Goal: Information Seeking & Learning: Compare options

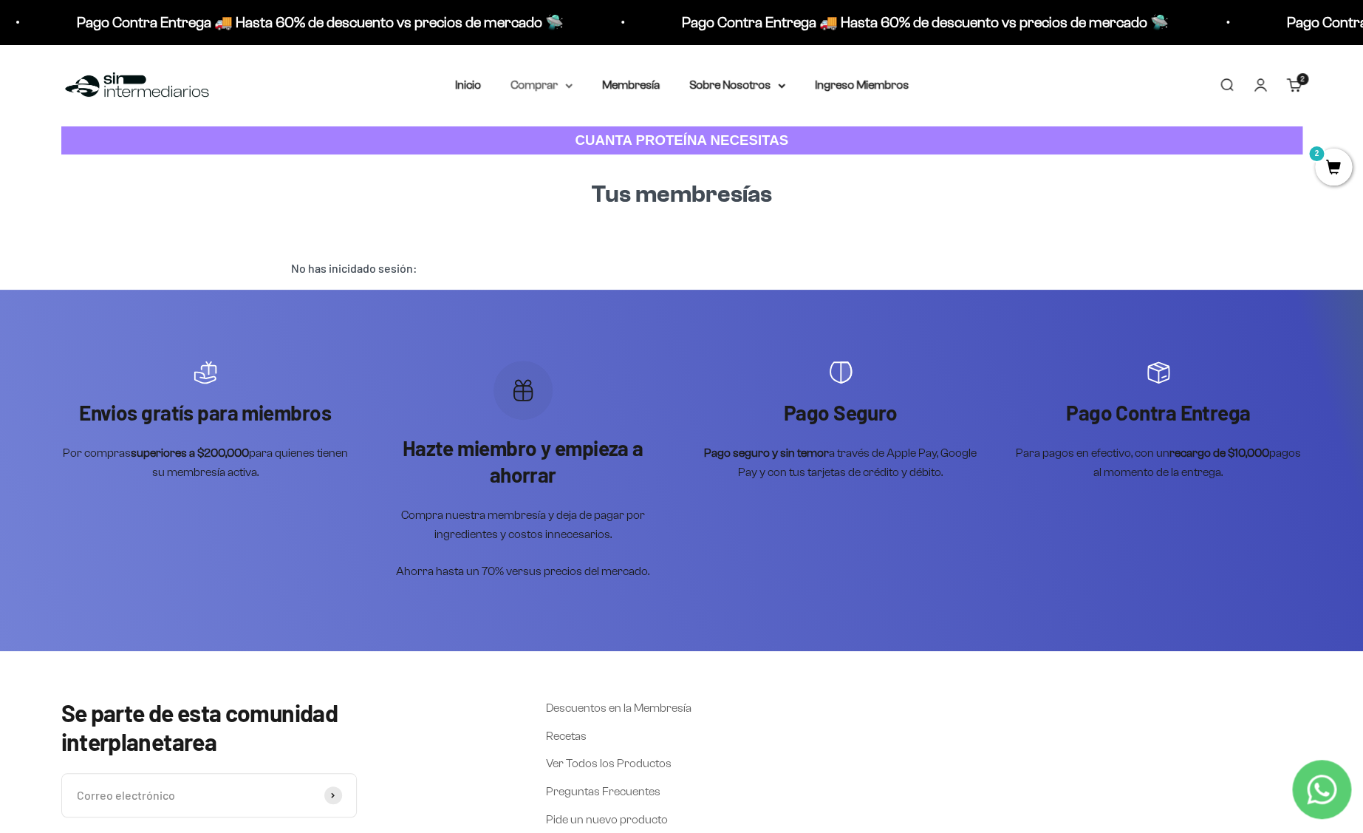
click at [542, 87] on summary "Comprar" at bounding box center [542, 84] width 62 height 19
click at [550, 133] on span "Proteínas" at bounding box center [544, 132] width 50 height 13
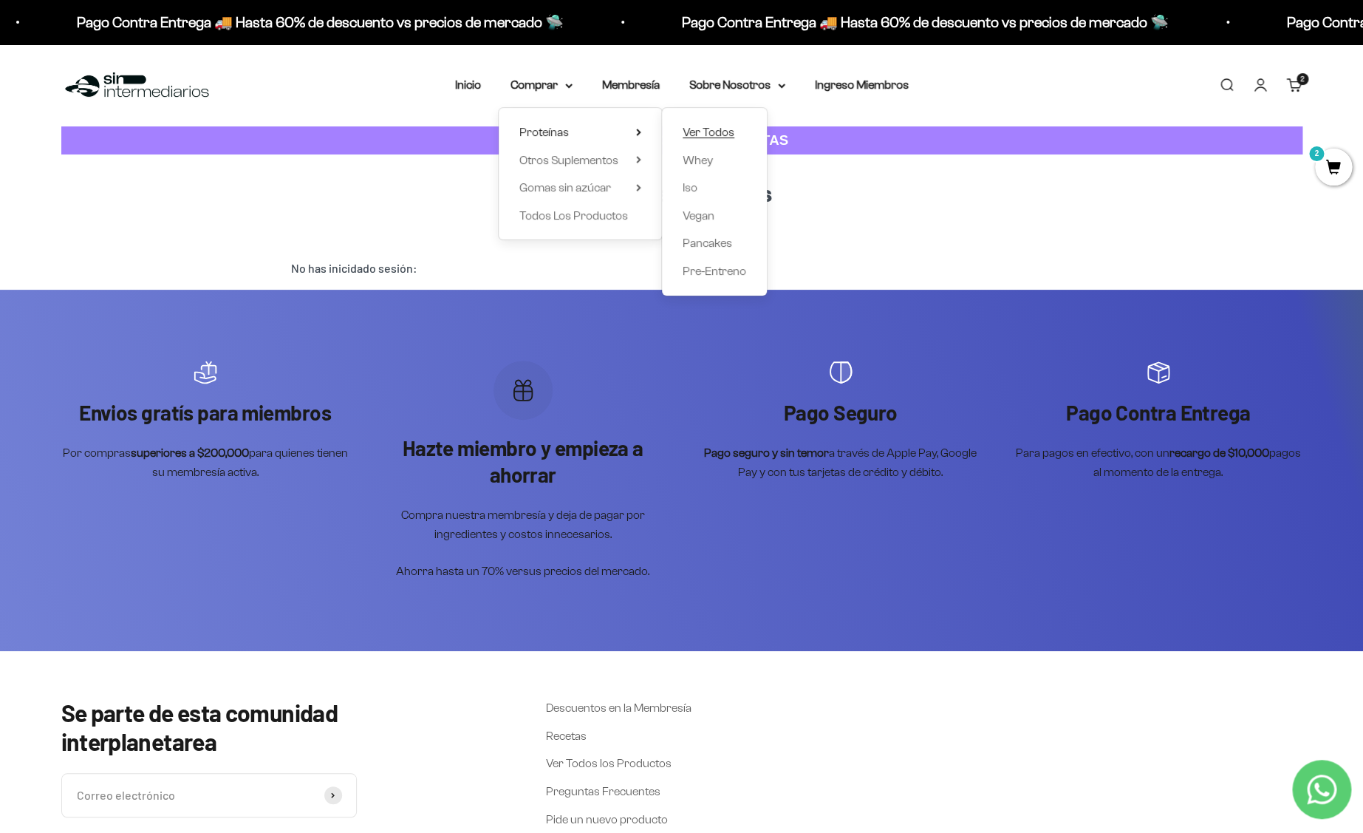
click at [716, 128] on span "Ver Todos" at bounding box center [709, 132] width 52 height 13
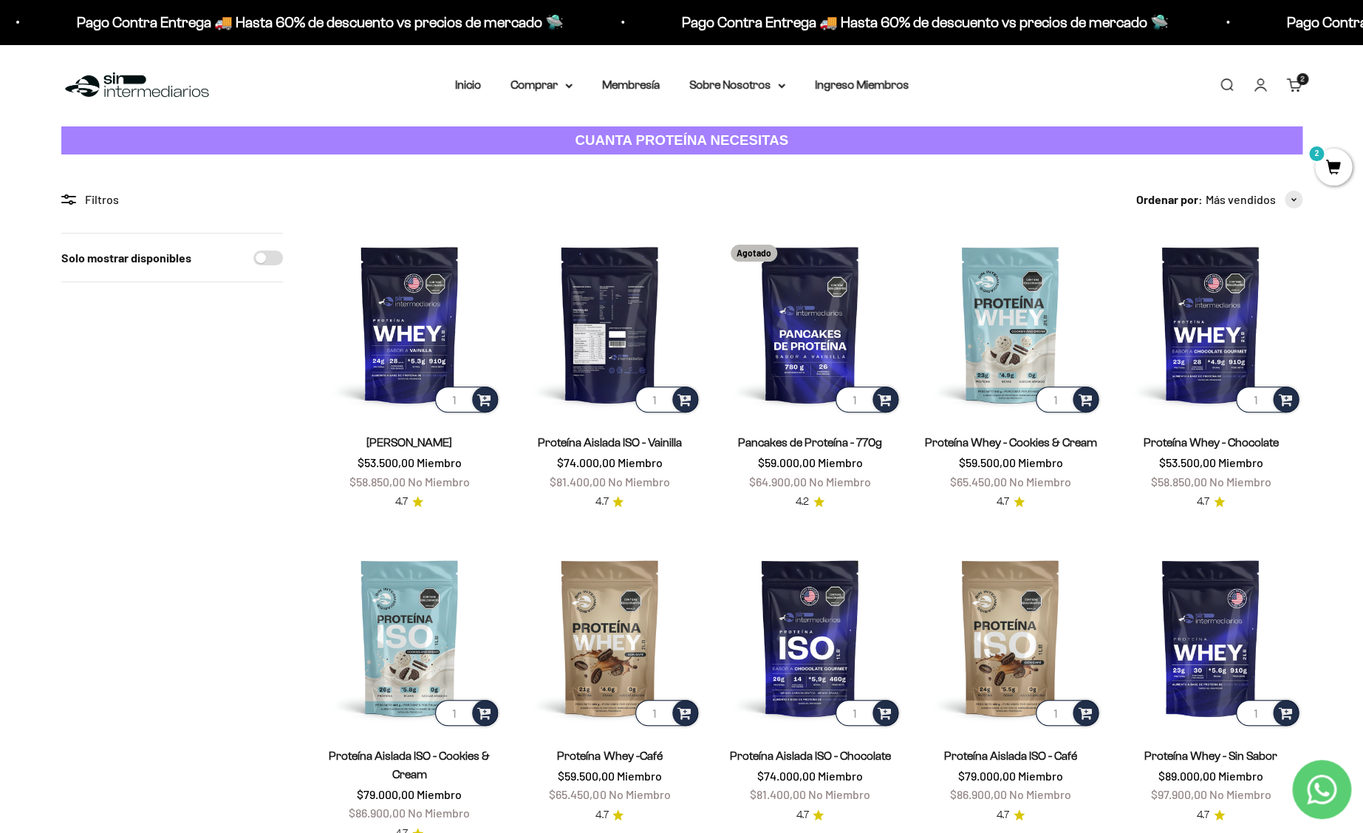
click at [598, 330] on img at bounding box center [610, 324] width 182 height 182
click at [601, 443] on link "Proteína Aislada ISO - Vainilla" at bounding box center [610, 442] width 144 height 13
click at [607, 310] on img at bounding box center [610, 324] width 182 height 182
click at [579, 438] on link "Proteína Aislada ISO - Vainilla" at bounding box center [610, 442] width 144 height 13
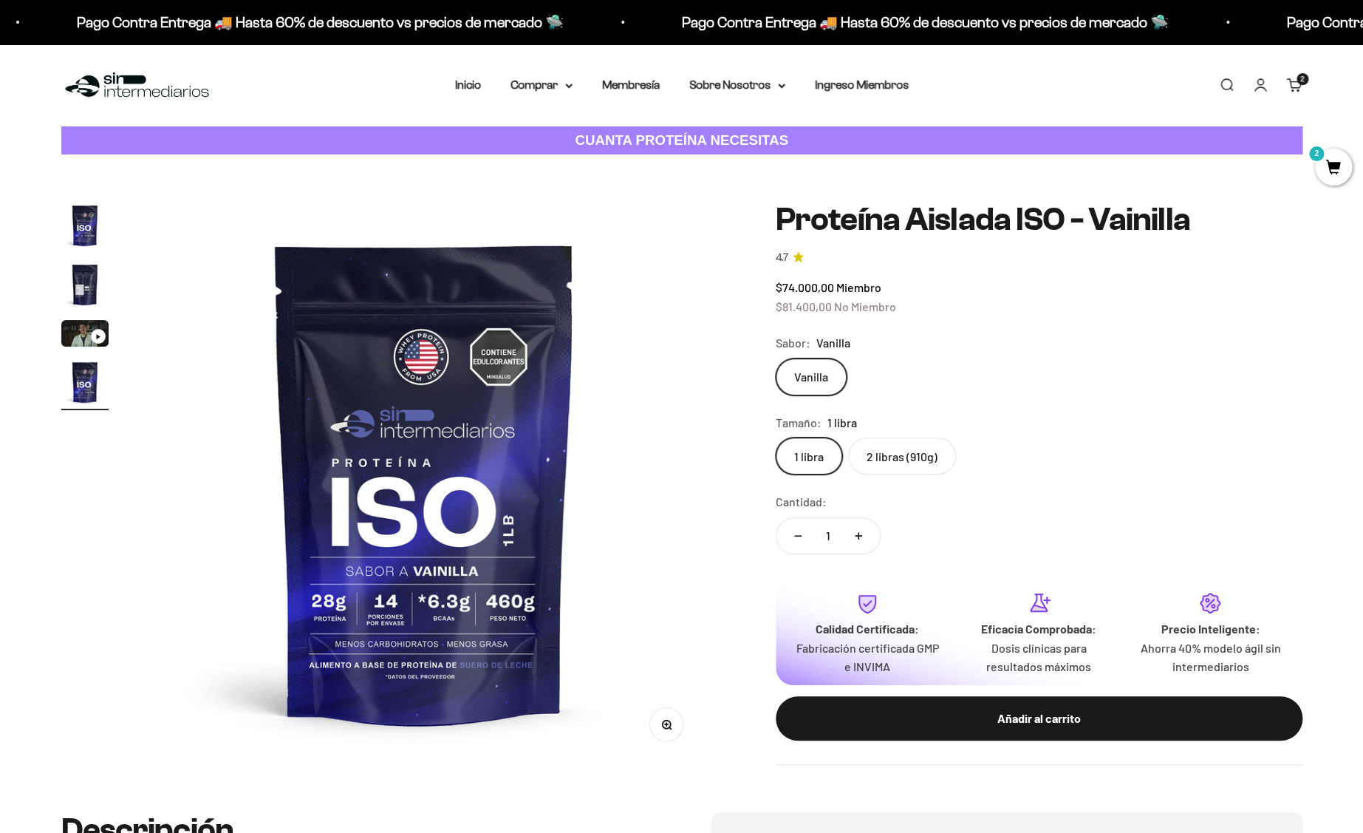
scroll to position [0, 1736]
click at [916, 458] on label "2 libras (910g)" at bounding box center [902, 455] width 108 height 37
click at [776, 437] on input "2 libras (910g)" at bounding box center [775, 437] width 1 height 1
click at [92, 276] on img "Ir al artículo 2" at bounding box center [84, 284] width 47 height 47
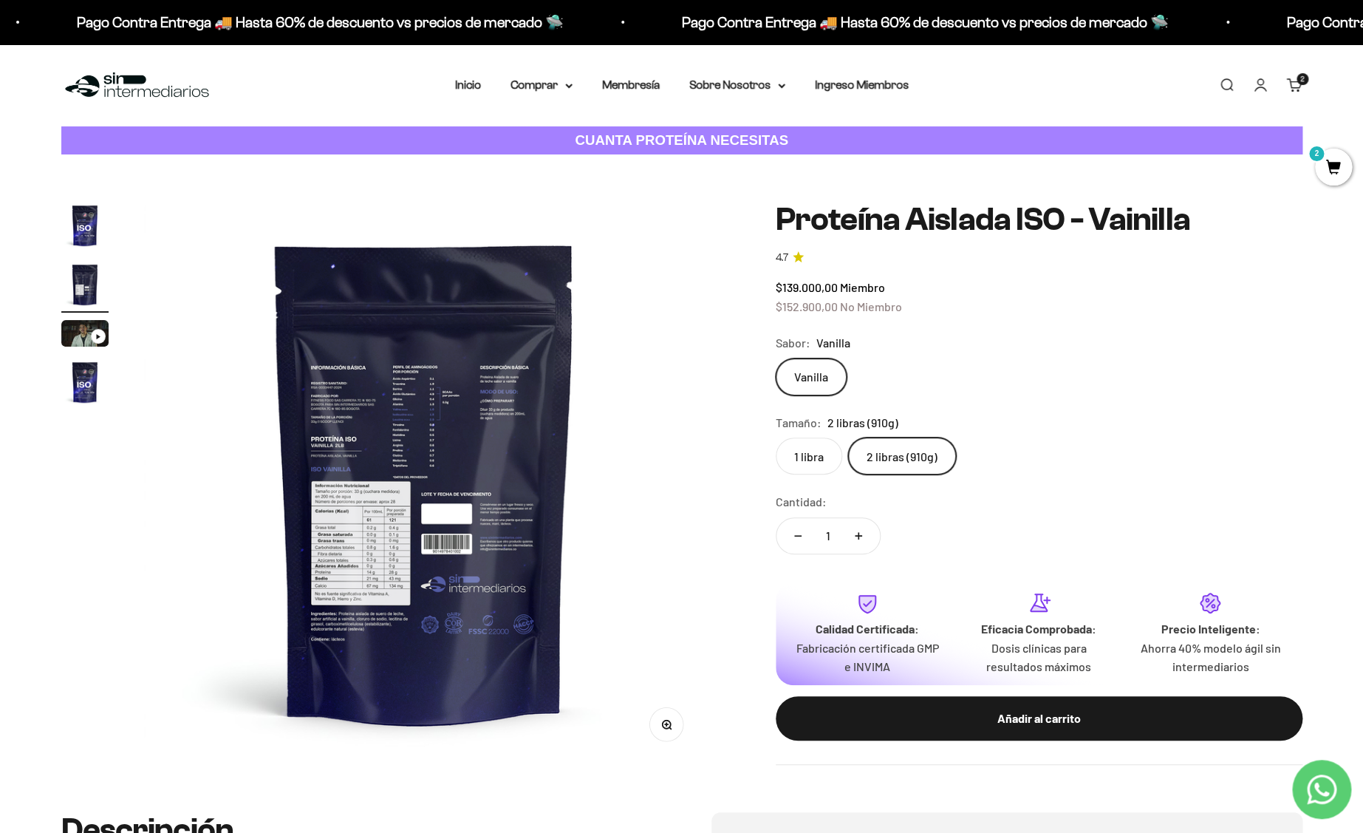
click at [79, 388] on img "Ir al artículo 4" at bounding box center [84, 381] width 47 height 47
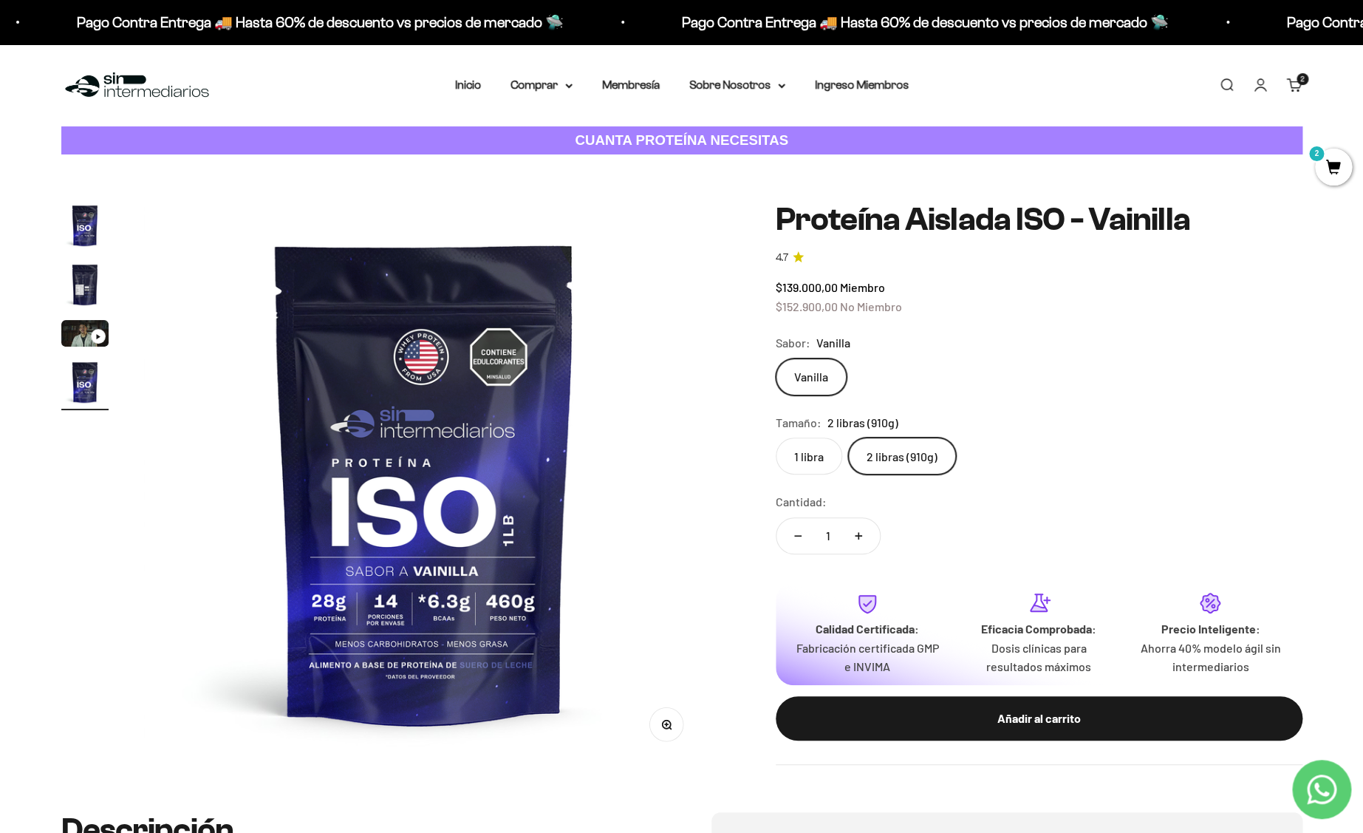
scroll to position [0, 1736]
click at [85, 219] on img "Ir al artículo 1" at bounding box center [84, 225] width 47 height 47
click at [75, 375] on img "Ir al artículo 4" at bounding box center [84, 381] width 47 height 47
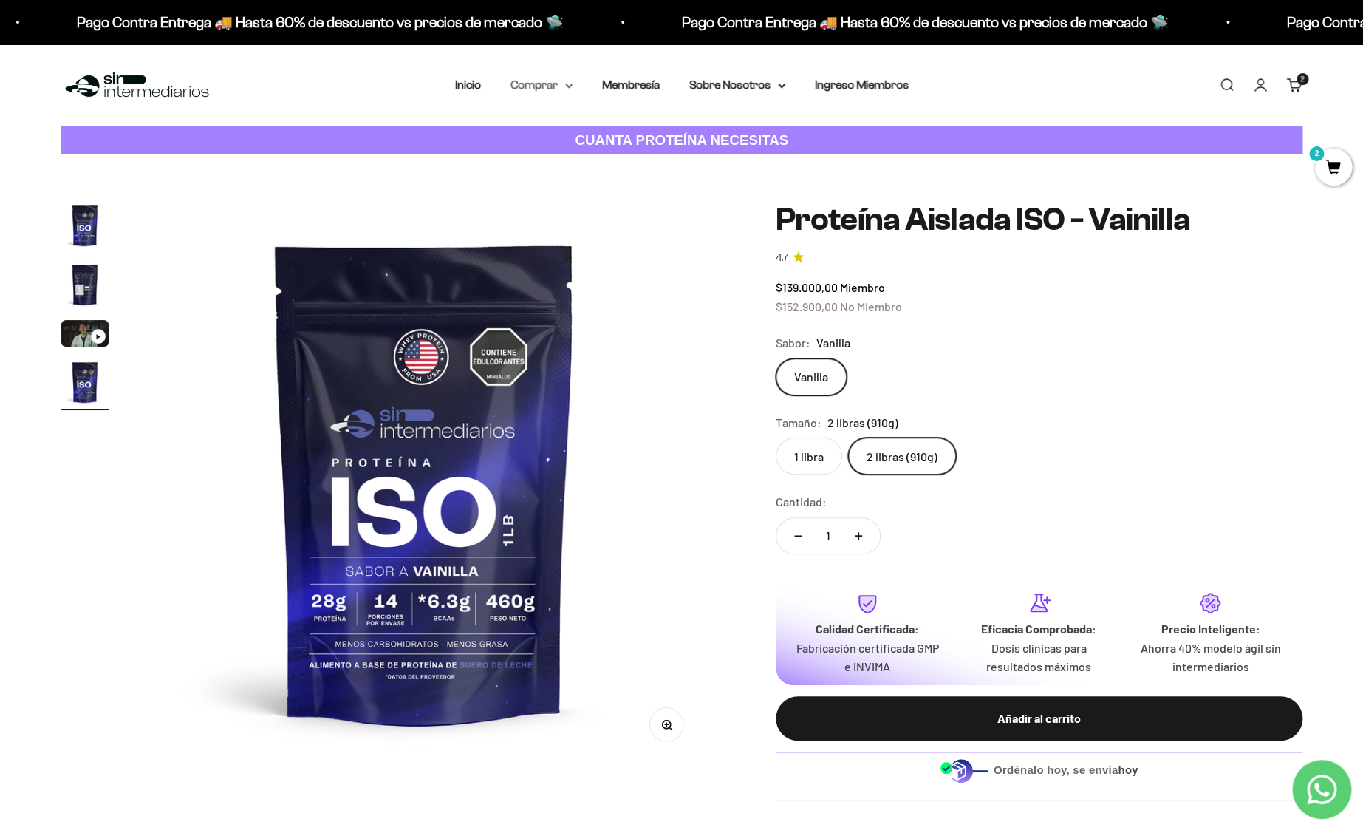
click at [537, 89] on summary "Comprar" at bounding box center [542, 84] width 62 height 19
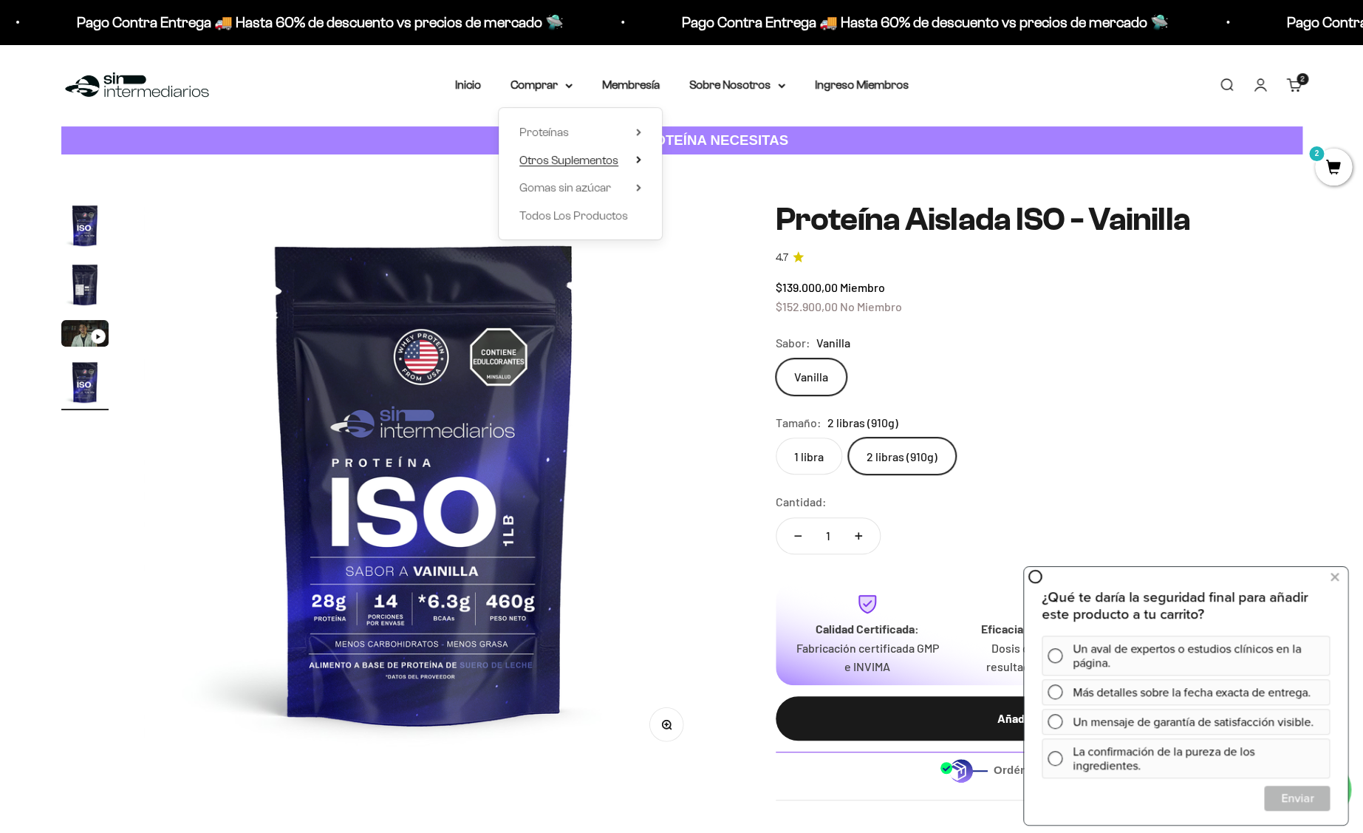
click at [547, 161] on span "Otros Suplementos" at bounding box center [568, 160] width 99 height 13
click at [571, 224] on span "Todos Los Productos" at bounding box center [573, 215] width 109 height 19
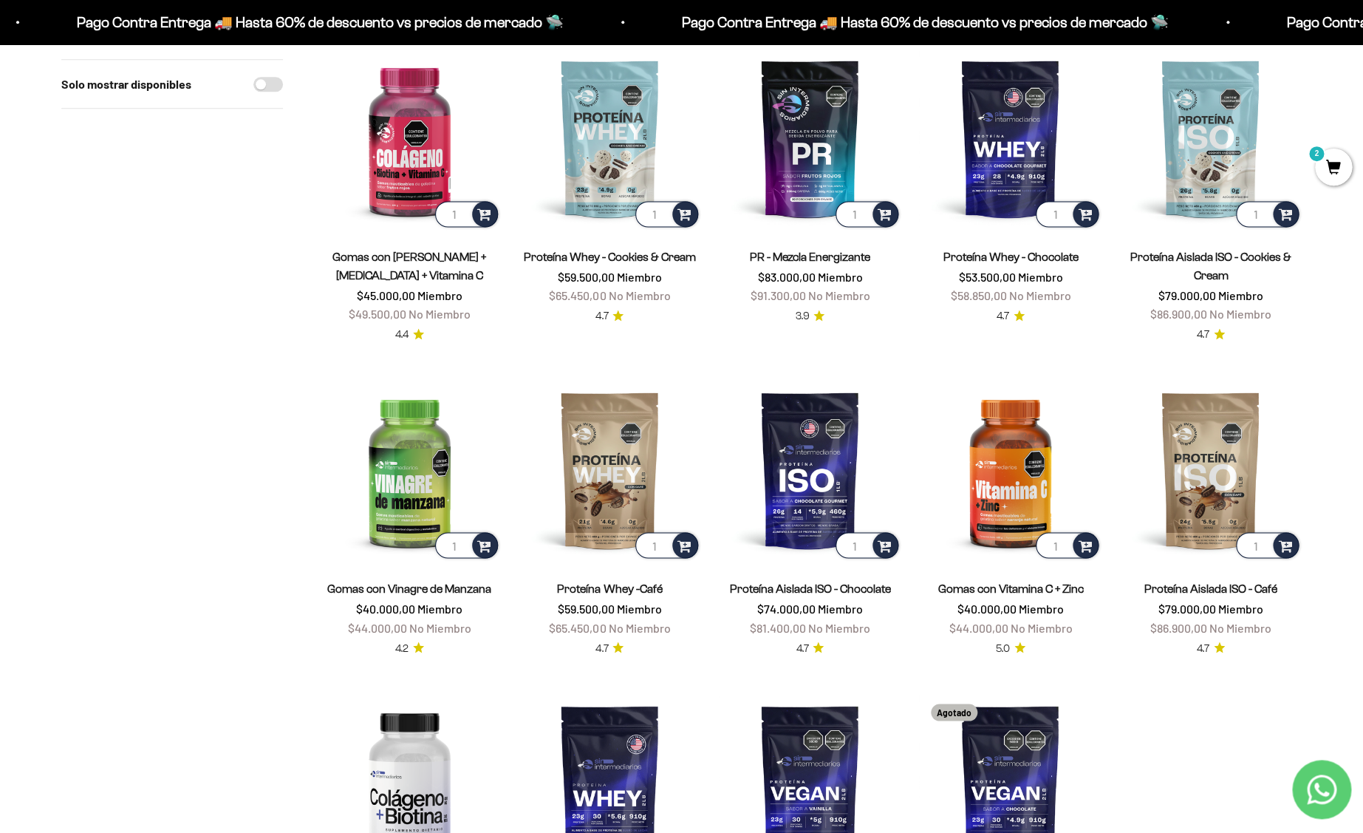
scroll to position [718, 0]
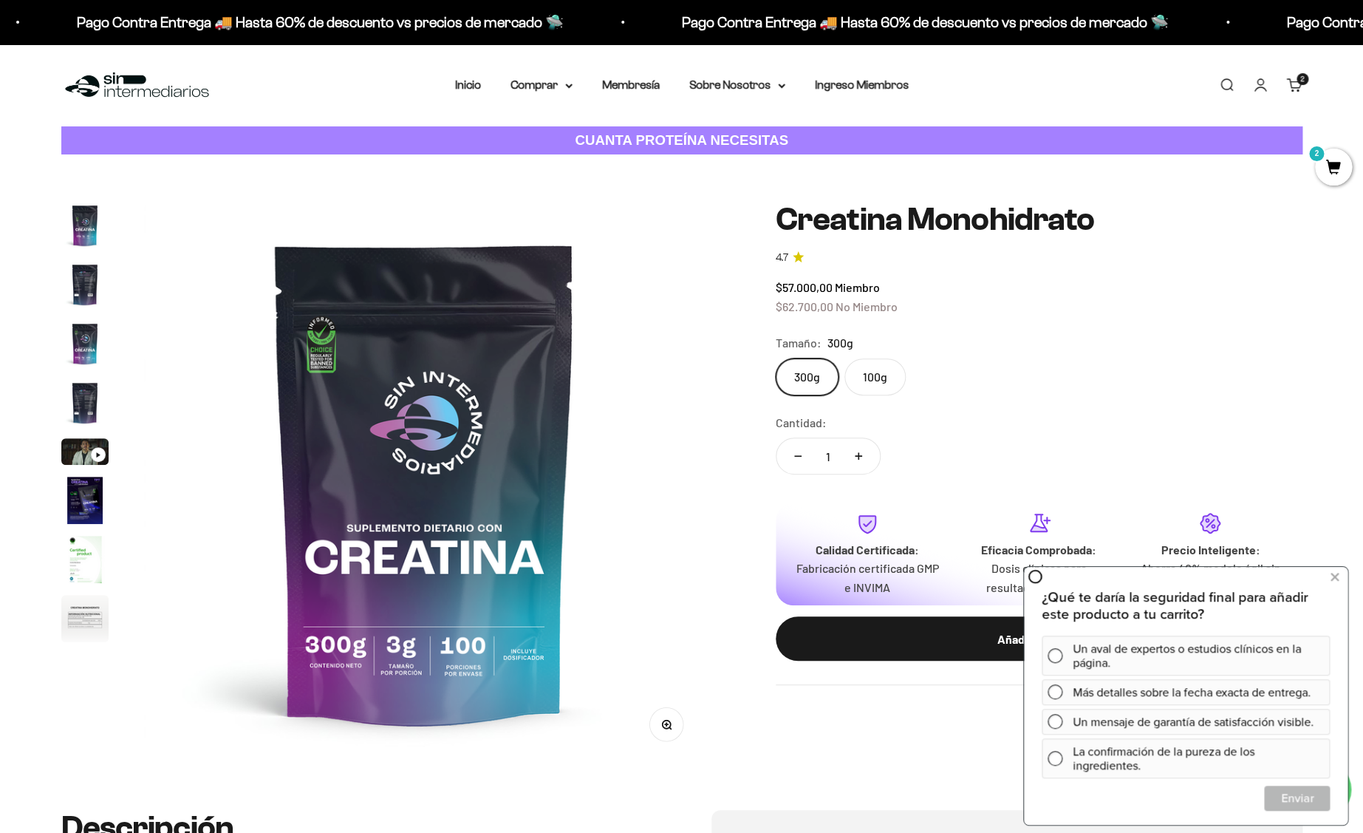
click at [873, 378] on label "100g" at bounding box center [874, 376] width 61 height 37
click at [776, 358] on input "100g" at bounding box center [775, 358] width 1 height 1
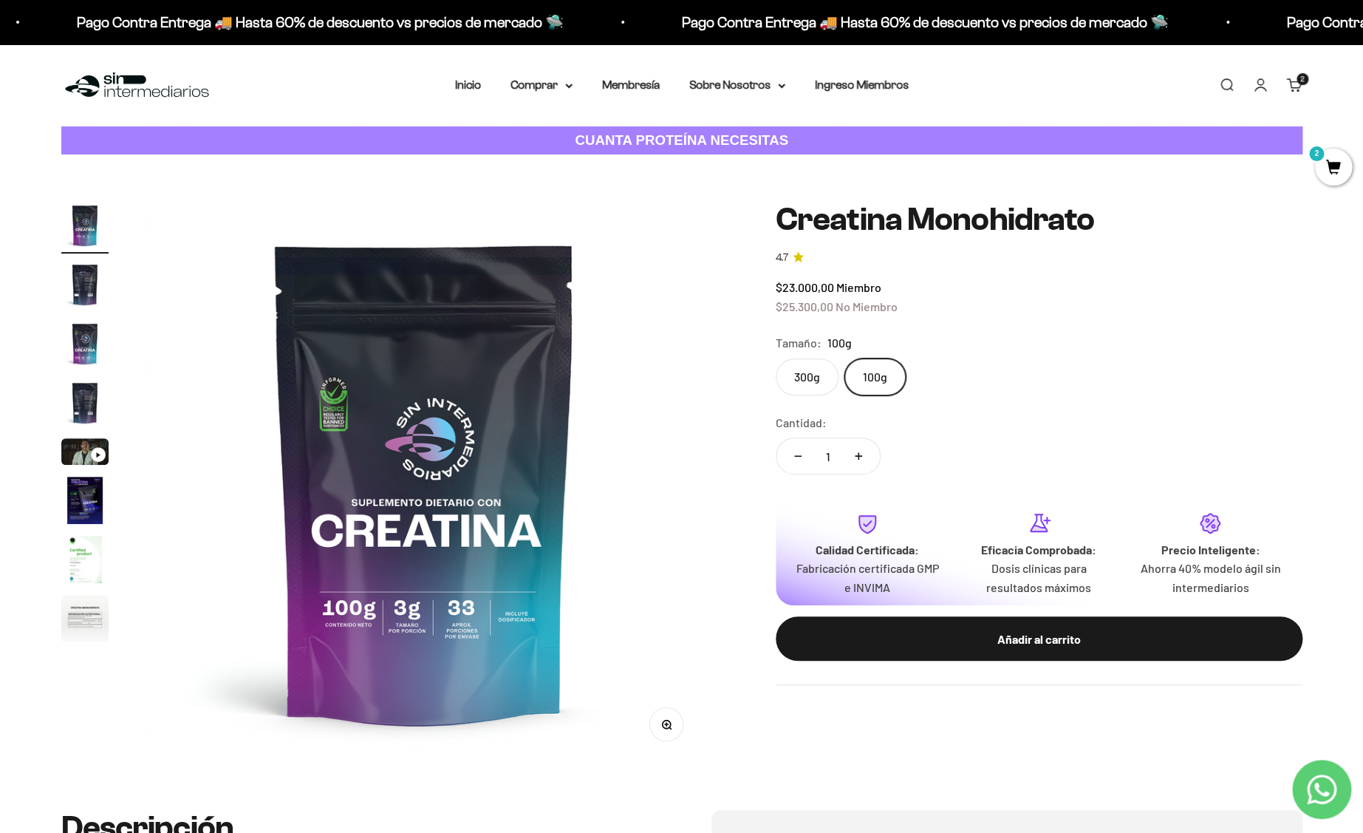
click at [794, 362] on label "300g" at bounding box center [807, 376] width 63 height 37
click at [776, 358] on input "300g" at bounding box center [775, 358] width 1 height 1
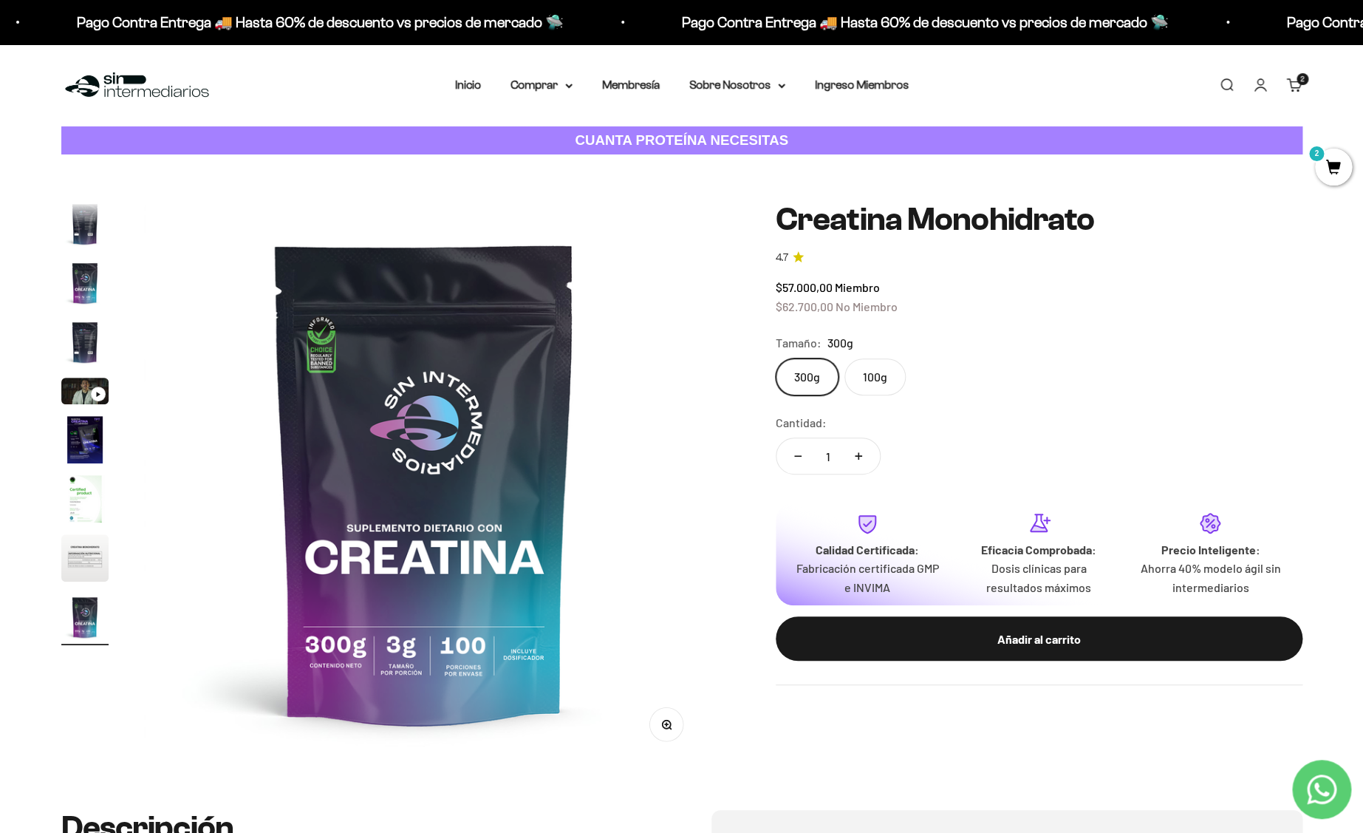
click at [871, 374] on label "100g" at bounding box center [874, 376] width 61 height 37
click at [776, 358] on input "100g" at bounding box center [775, 358] width 1 height 1
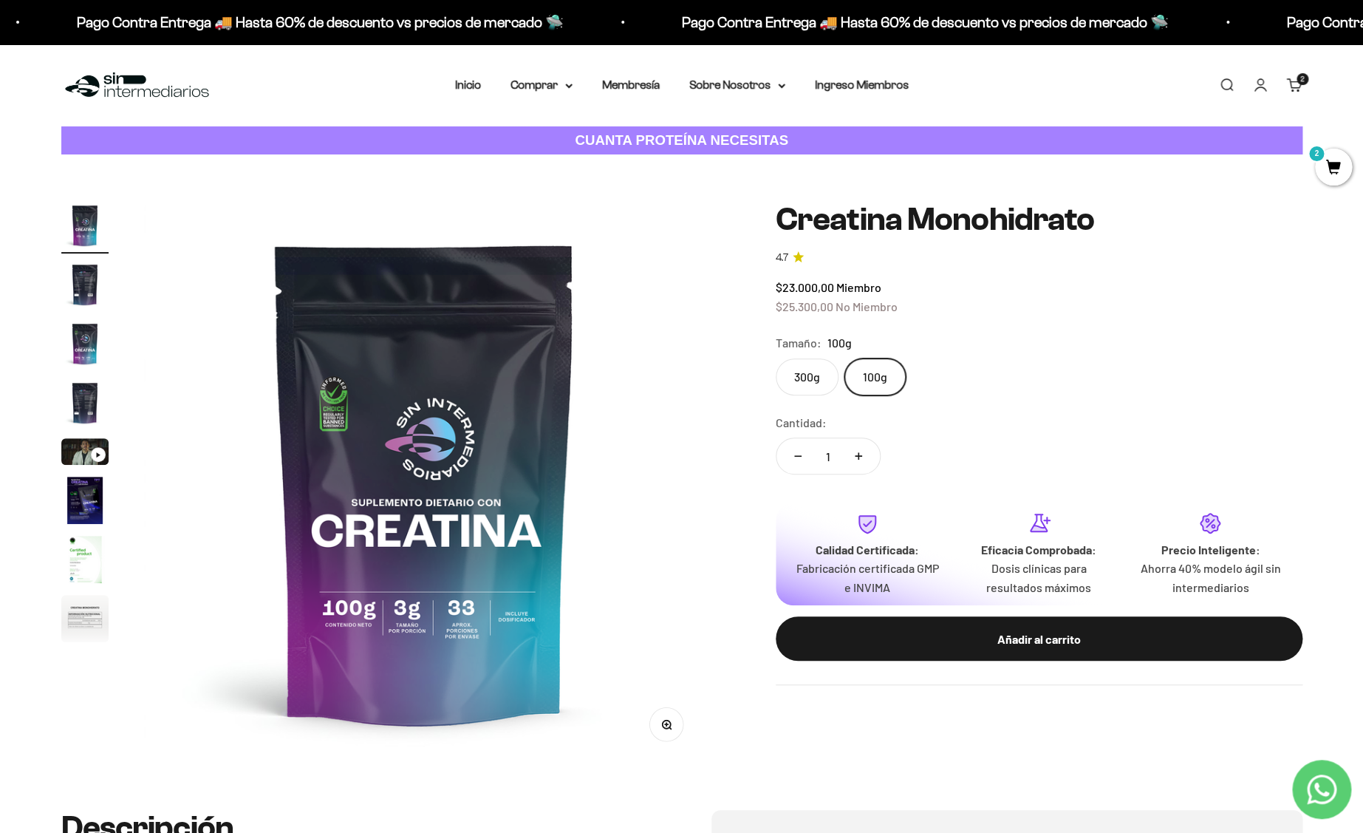
click at [800, 378] on label "300g" at bounding box center [807, 376] width 63 height 37
click at [776, 358] on input "300g" at bounding box center [775, 358] width 1 height 1
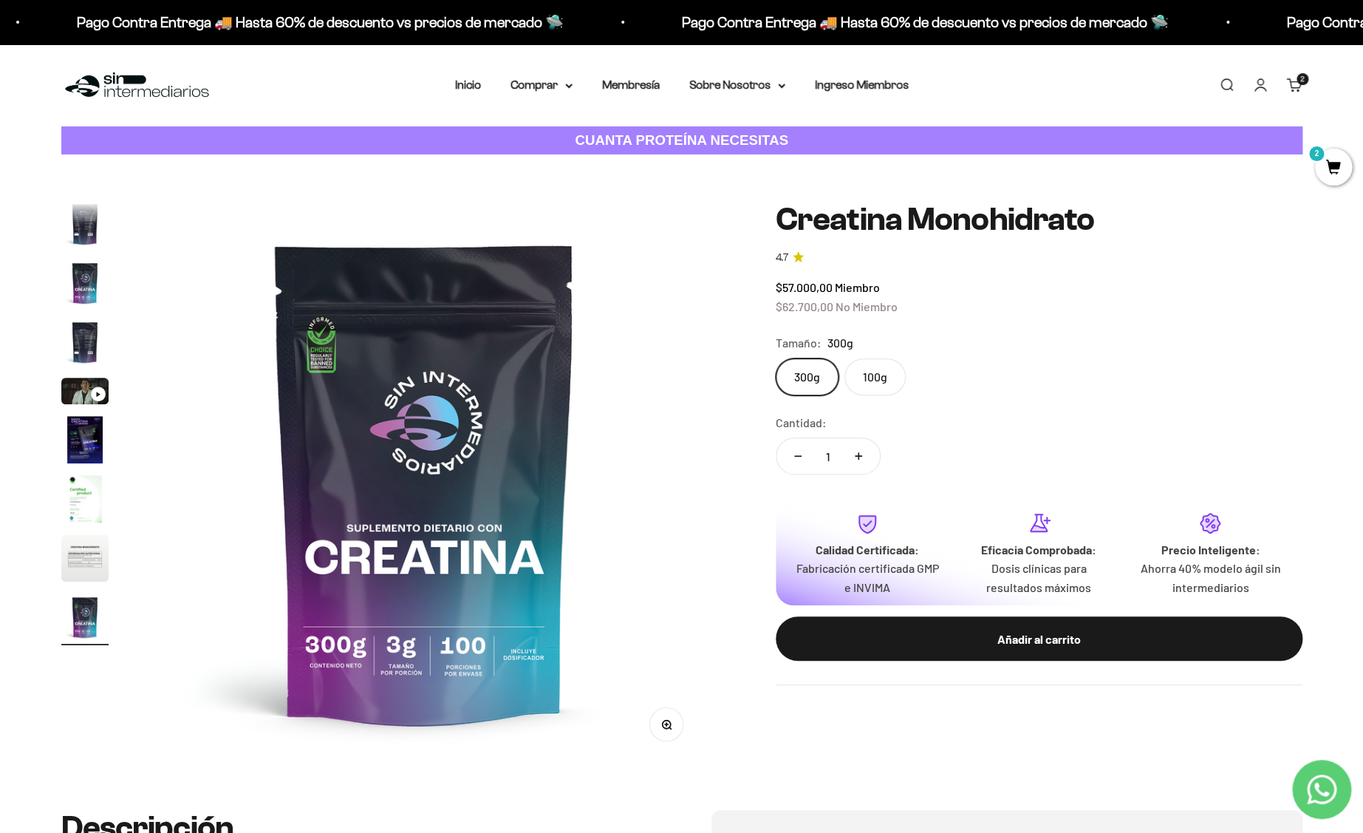
click at [75, 222] on img "Ir al artículo 2" at bounding box center [84, 223] width 47 height 47
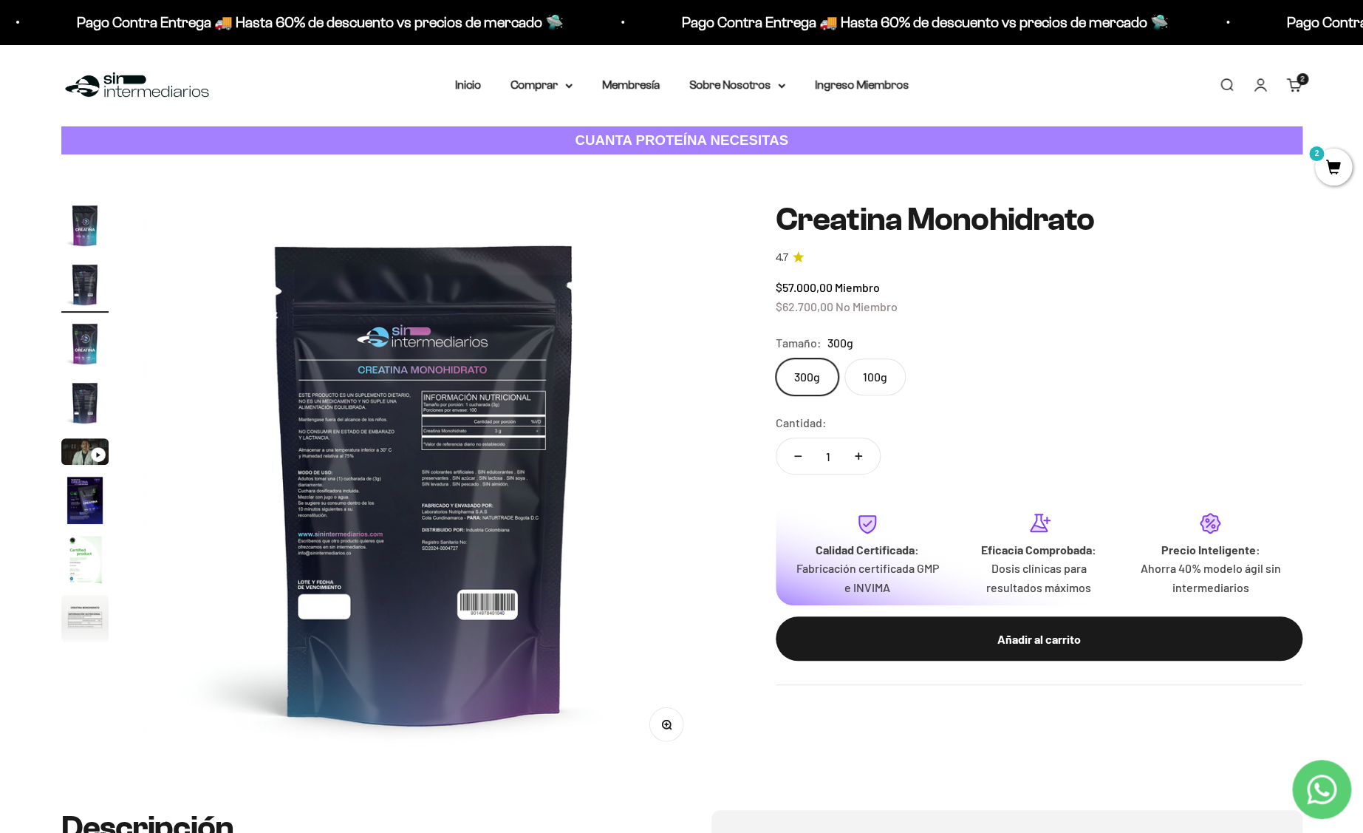
click at [79, 232] on img "Ir al artículo 1" at bounding box center [84, 225] width 47 height 47
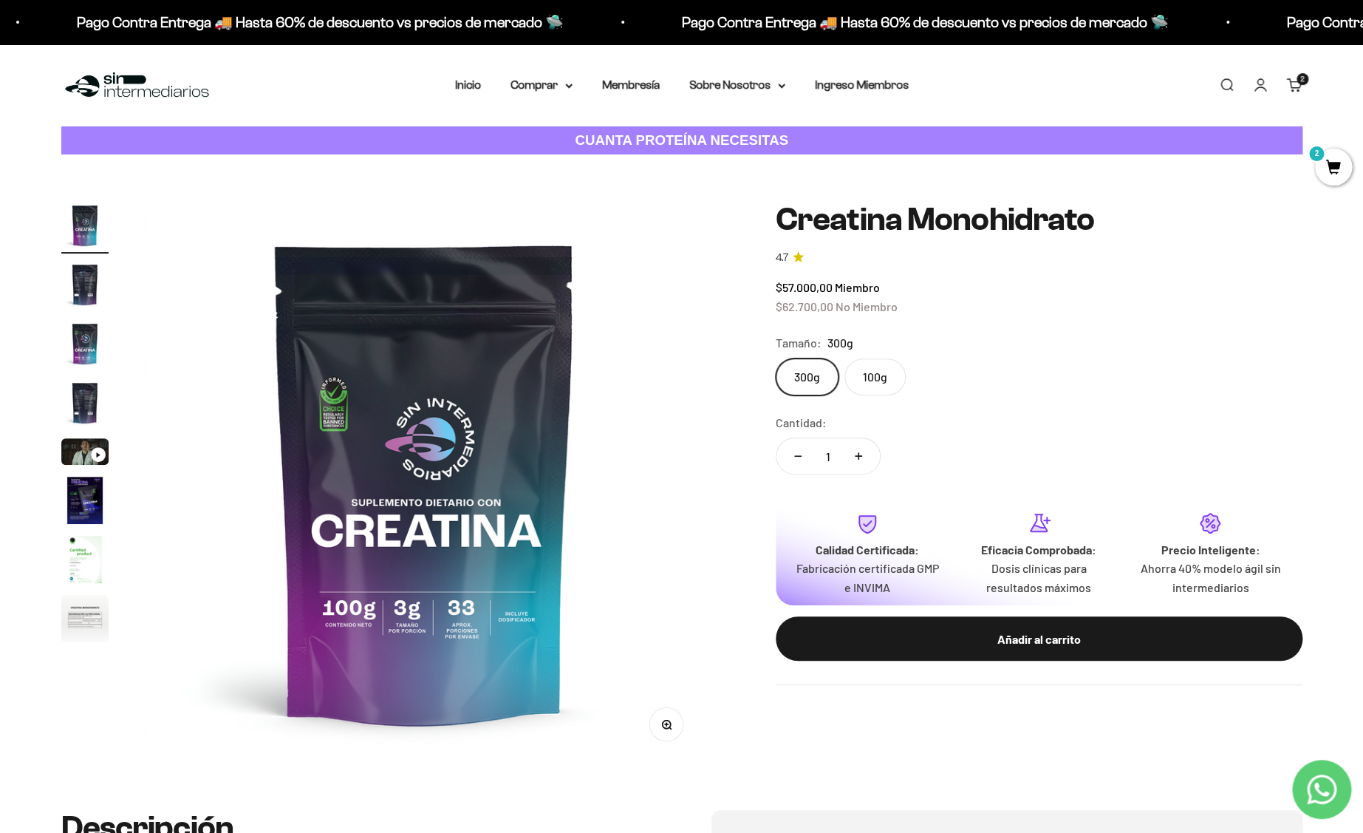
click at [83, 285] on img "Ir al artículo 2" at bounding box center [84, 284] width 47 height 47
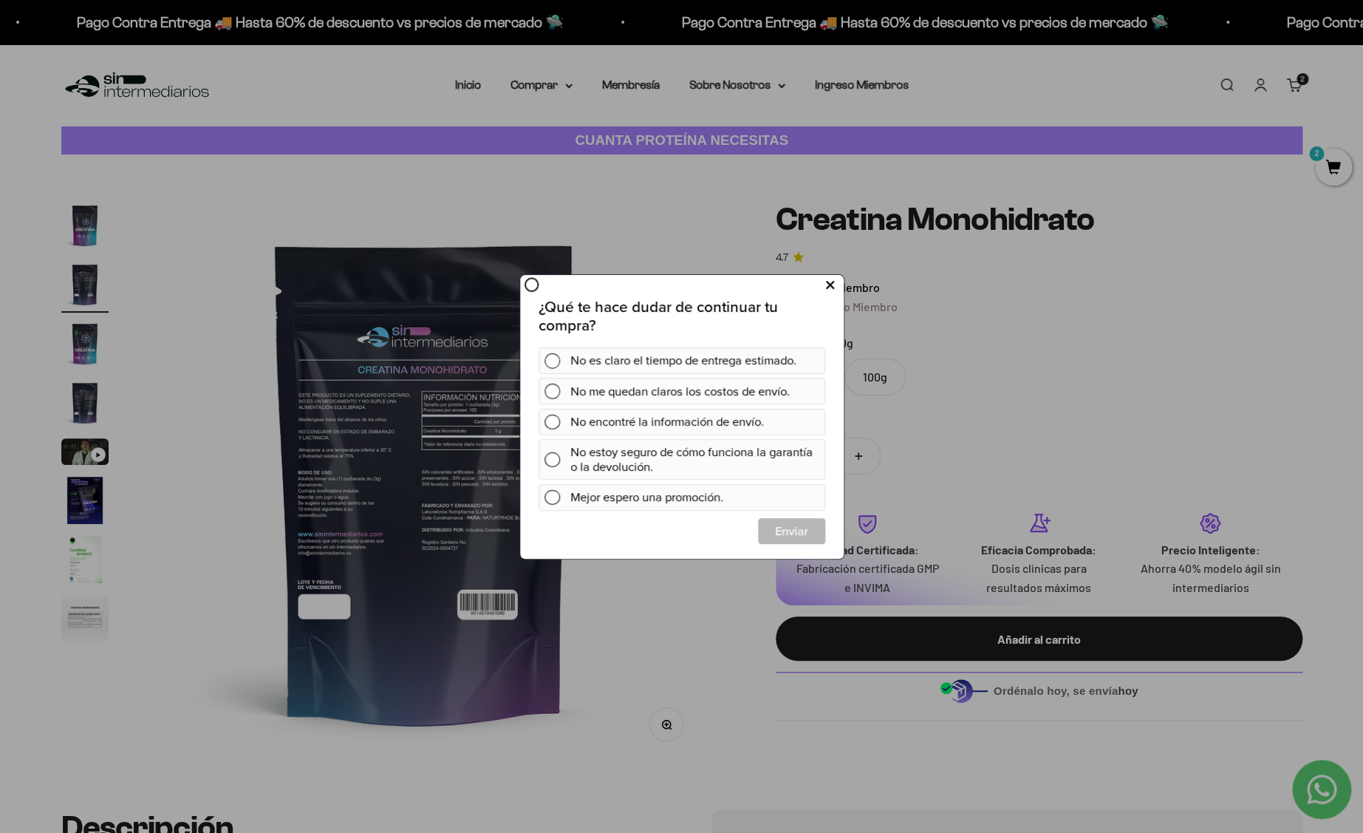
click at [830, 290] on icon at bounding box center [829, 285] width 8 height 20
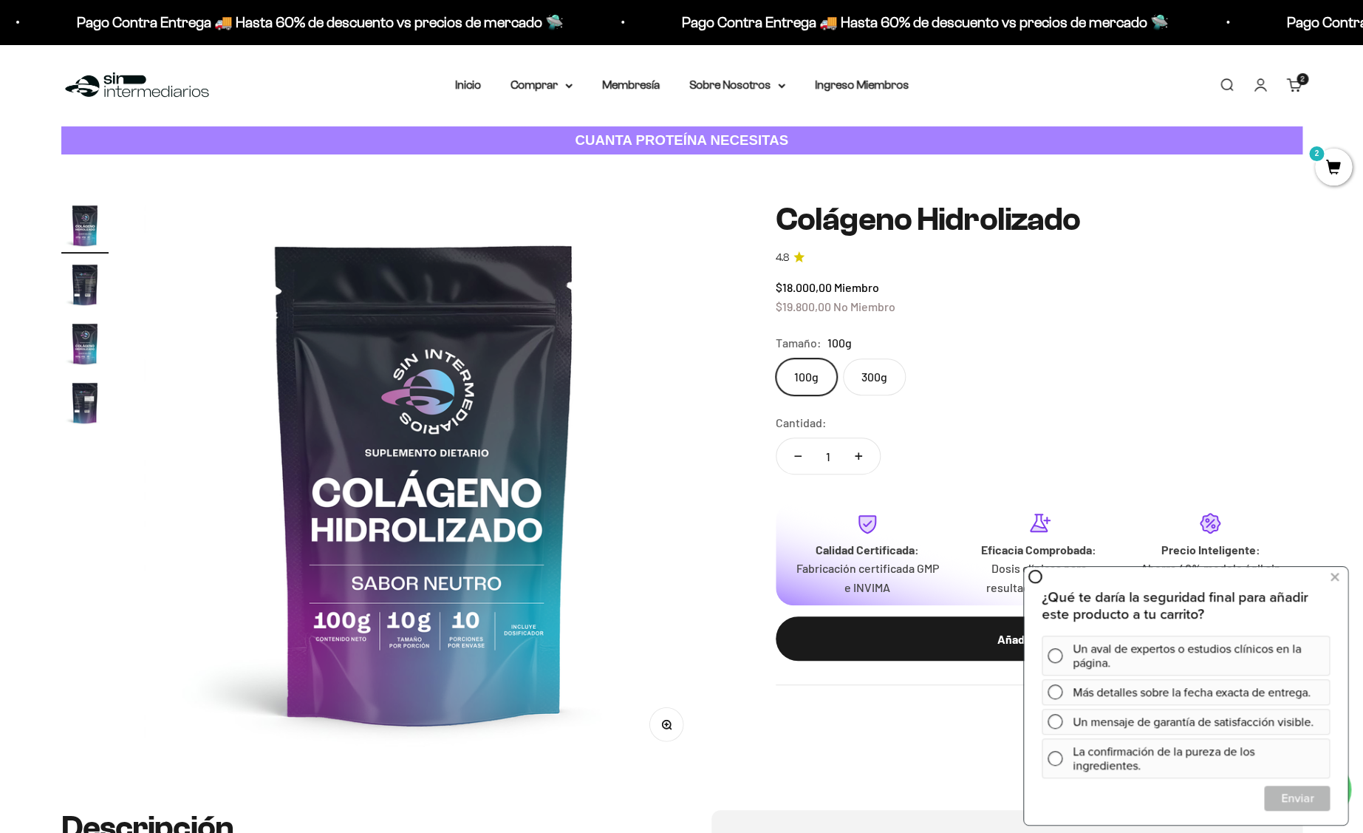
click at [869, 379] on label "300g" at bounding box center [874, 376] width 63 height 37
click at [776, 358] on input "300g" at bounding box center [775, 358] width 1 height 1
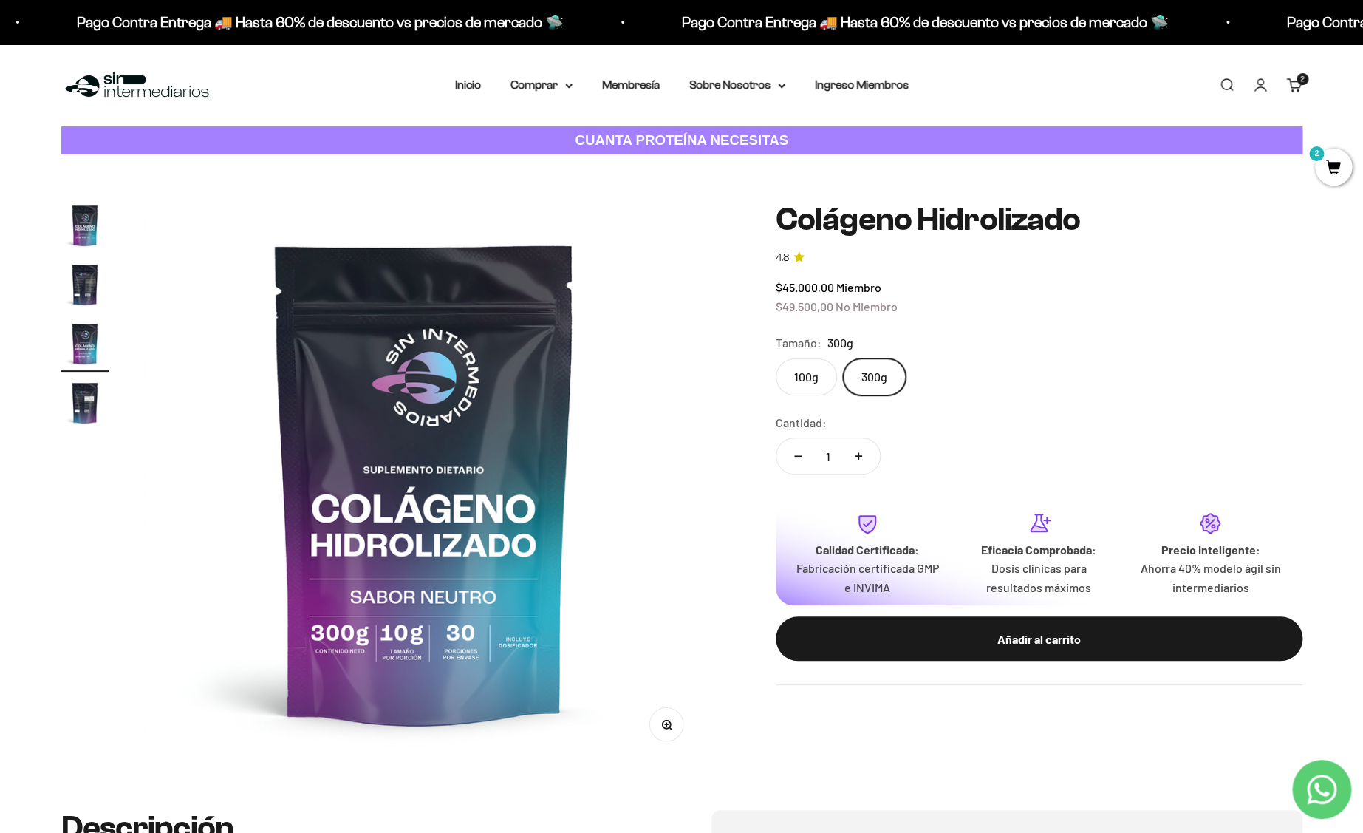
click at [811, 383] on label "100g" at bounding box center [806, 376] width 61 height 37
click at [776, 358] on input "100g" at bounding box center [775, 358] width 1 height 1
click at [776, 370] on div "100g 300g" at bounding box center [1039, 376] width 527 height 37
click at [81, 208] on img "Ir al artículo 1" at bounding box center [84, 225] width 47 height 47
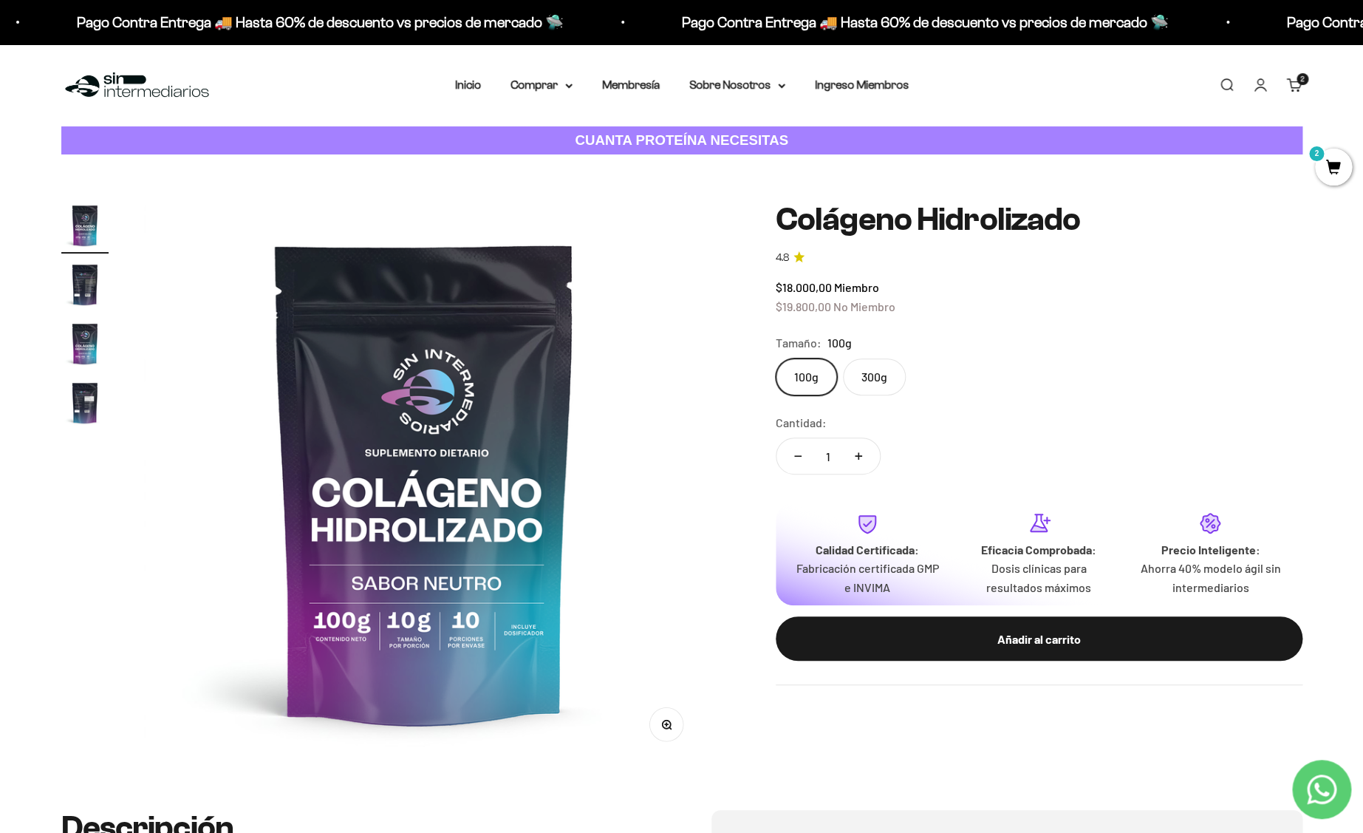
click at [865, 378] on label "300g" at bounding box center [874, 376] width 63 height 37
click at [776, 358] on input "300g" at bounding box center [775, 358] width 1 height 1
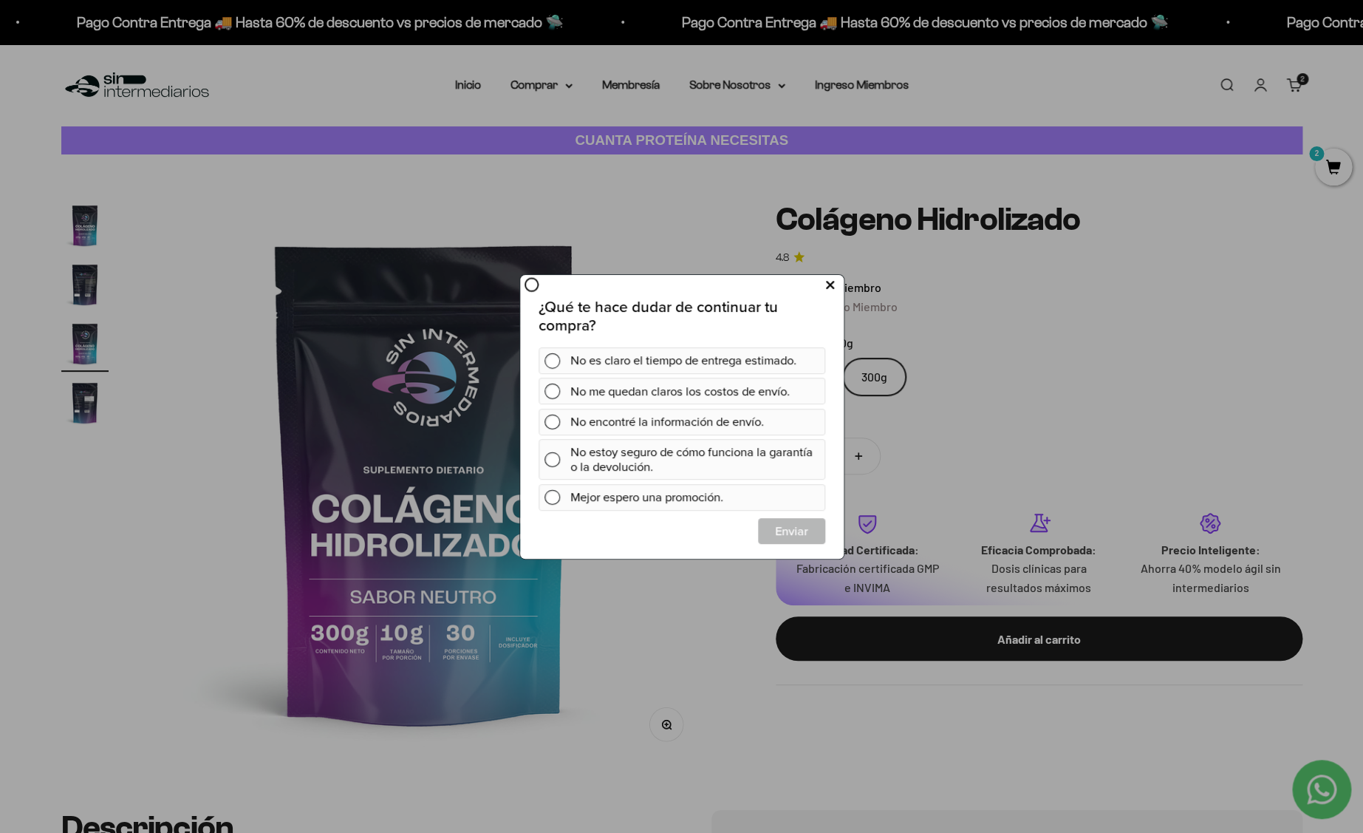
click at [821, 286] on button at bounding box center [829, 285] width 27 height 24
